Goal: Task Accomplishment & Management: Use online tool/utility

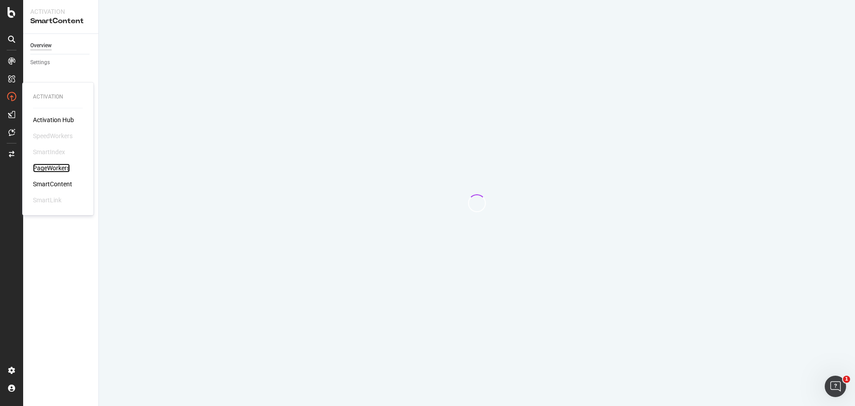
click at [51, 170] on div "PageWorkers" at bounding box center [51, 167] width 37 height 9
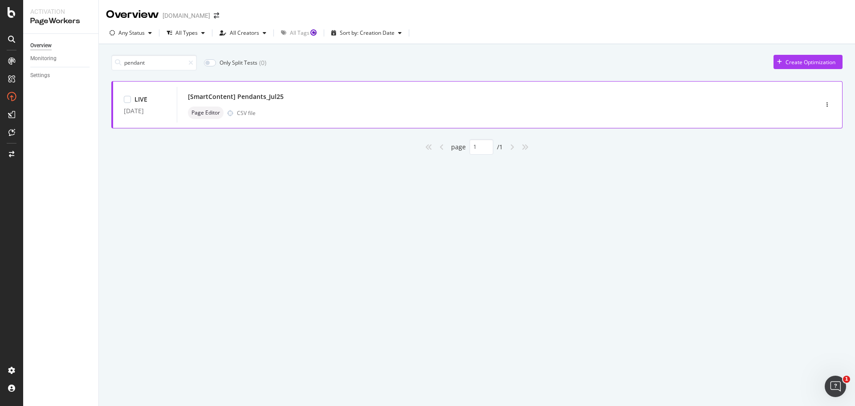
click at [279, 99] on div "[SmartContent] Pendants_Jul25" at bounding box center [236, 96] width 96 height 9
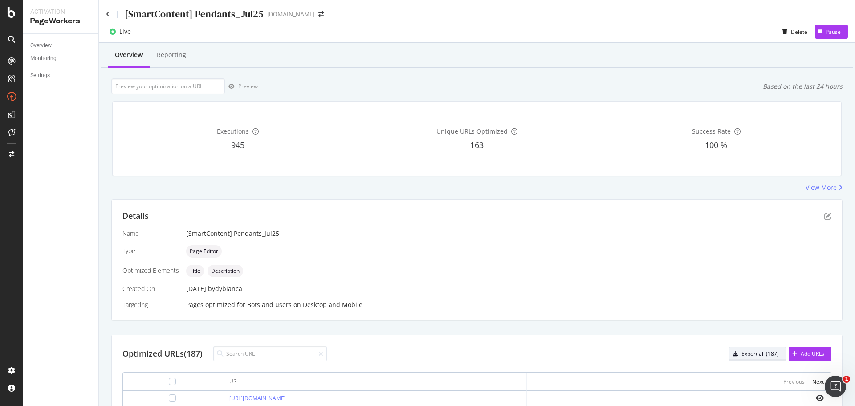
click at [738, 347] on div "Export all (187)" at bounding box center [754, 353] width 50 height 12
click at [107, 16] on icon at bounding box center [108, 14] width 4 height 6
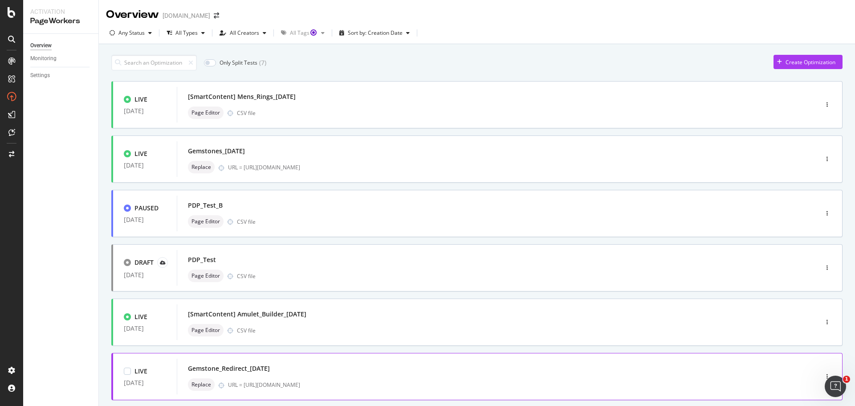
click at [509, 369] on div "Gemstone_Redirect_[DATE]" at bounding box center [484, 368] width 592 height 12
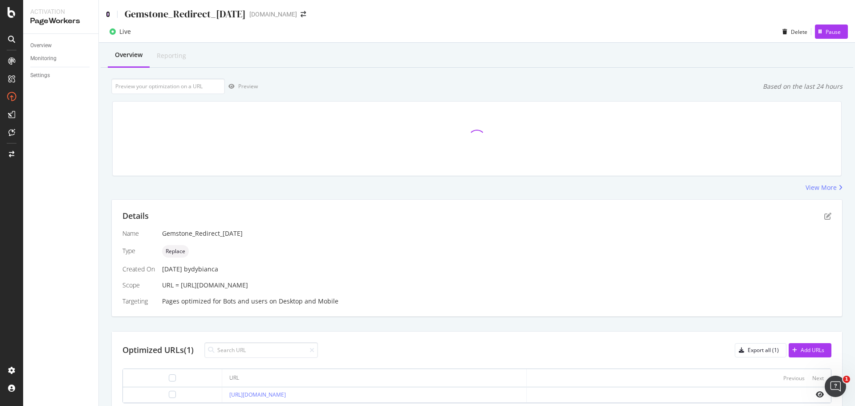
click at [108, 13] on icon at bounding box center [108, 14] width 4 height 6
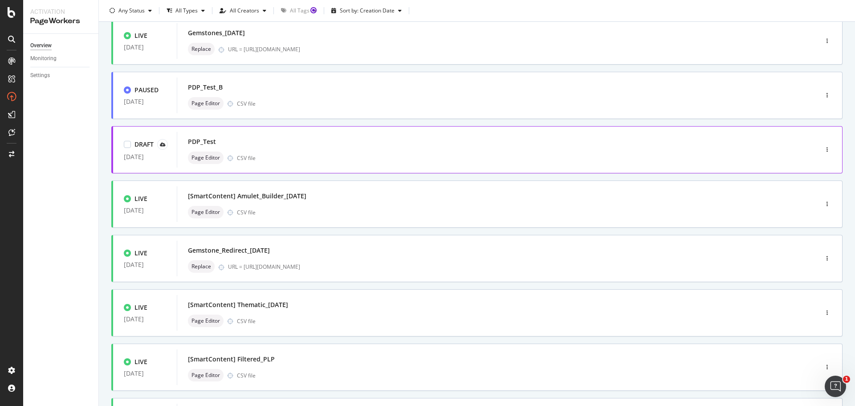
scroll to position [269, 0]
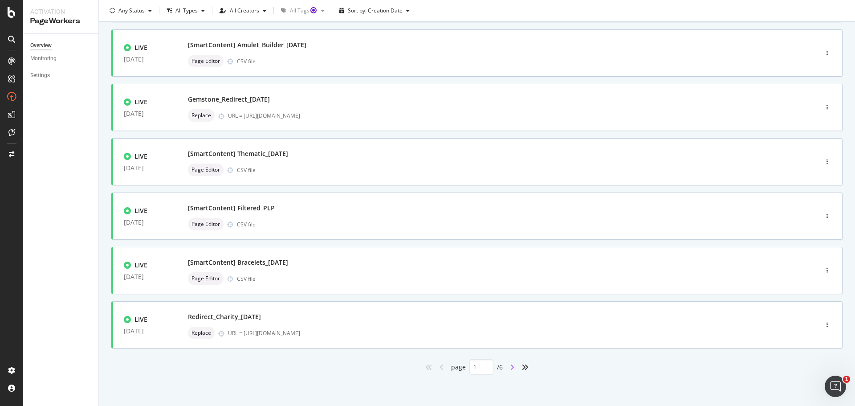
click at [511, 367] on icon "angle-right" at bounding box center [512, 366] width 4 height 7
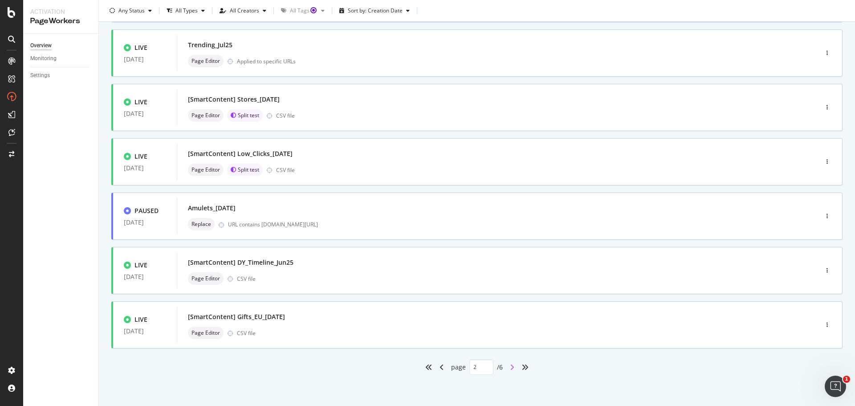
click at [510, 364] on icon "angle-right" at bounding box center [512, 366] width 4 height 7
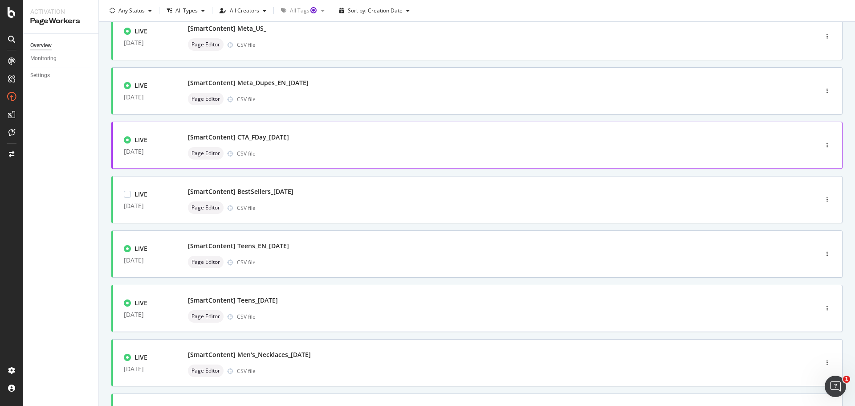
scroll to position [267, 0]
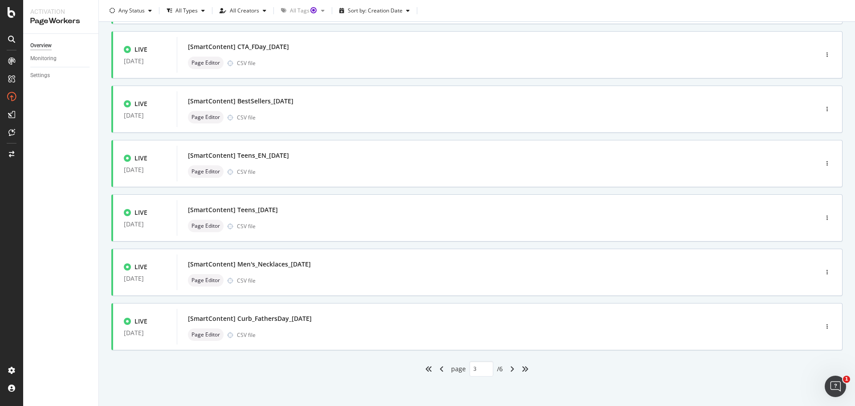
click at [506, 371] on div "angle-right" at bounding box center [512, 369] width 12 height 14
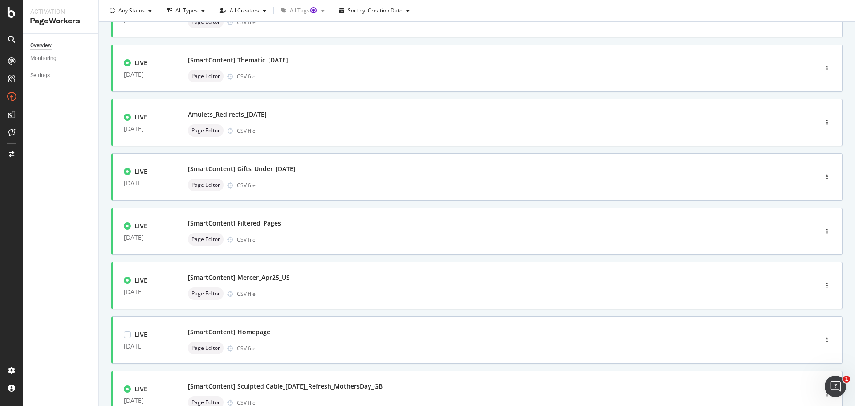
scroll to position [0, 0]
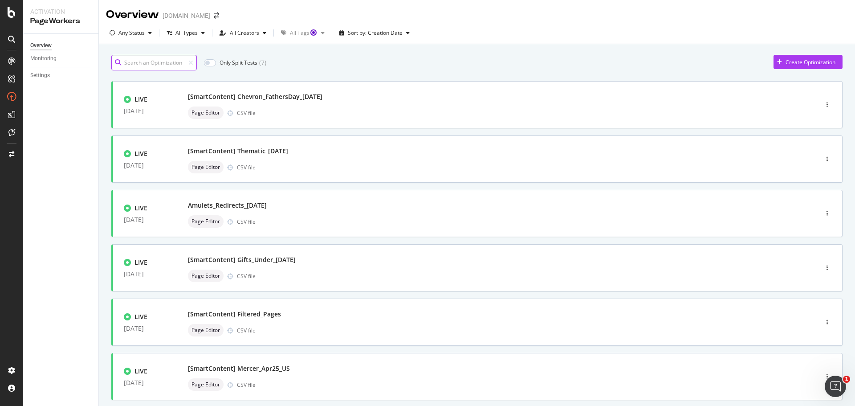
click at [179, 60] on input at bounding box center [154, 63] width 86 height 16
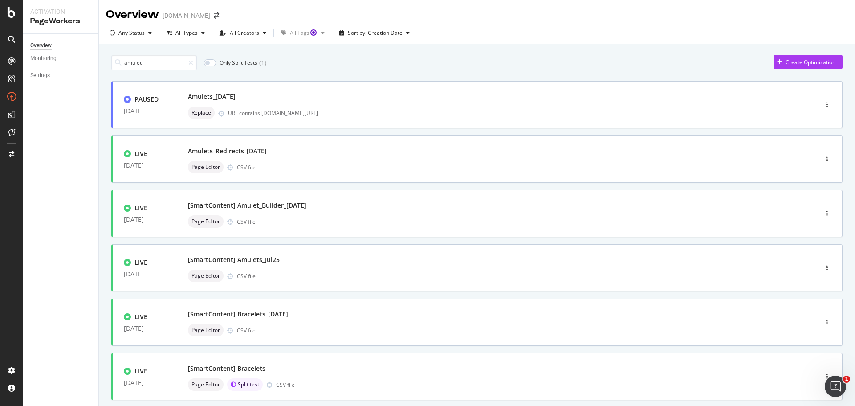
type input "1"
click at [369, 265] on div "[SmartContent] Amulets_Jul25" at bounding box center [484, 259] width 592 height 12
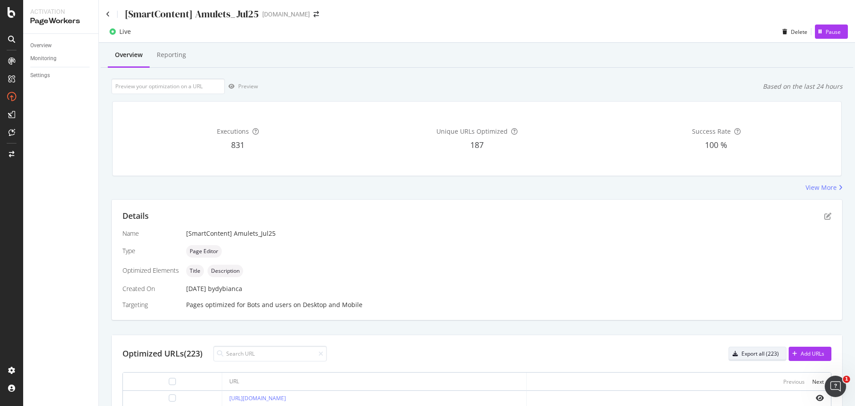
click at [761, 353] on div "Export all (223)" at bounding box center [759, 354] width 37 height 8
